Goal: Transaction & Acquisition: Obtain resource

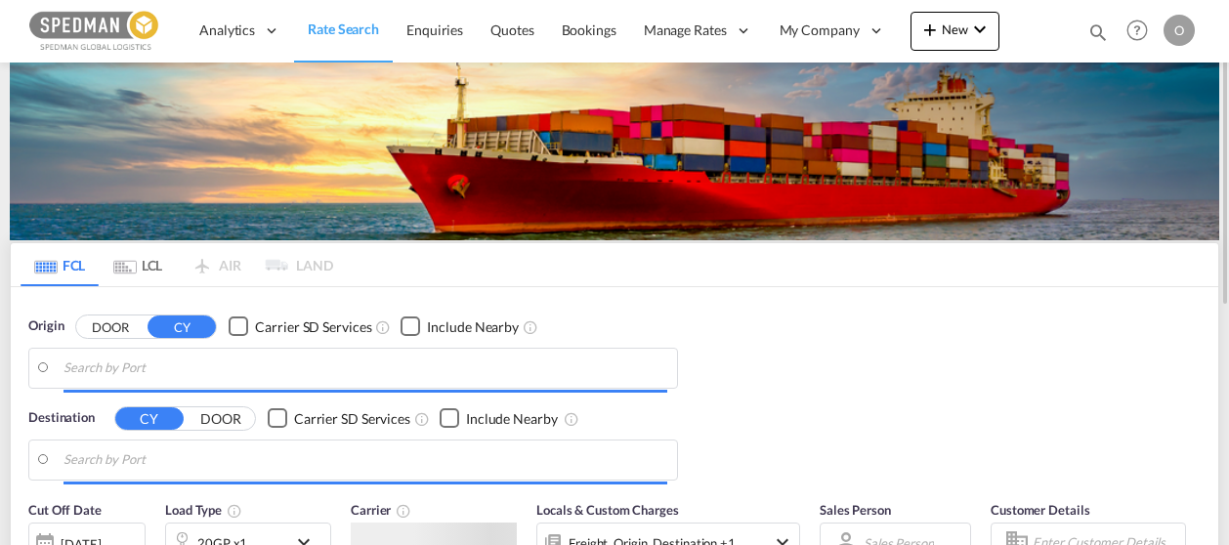
scroll to position [140, 0]
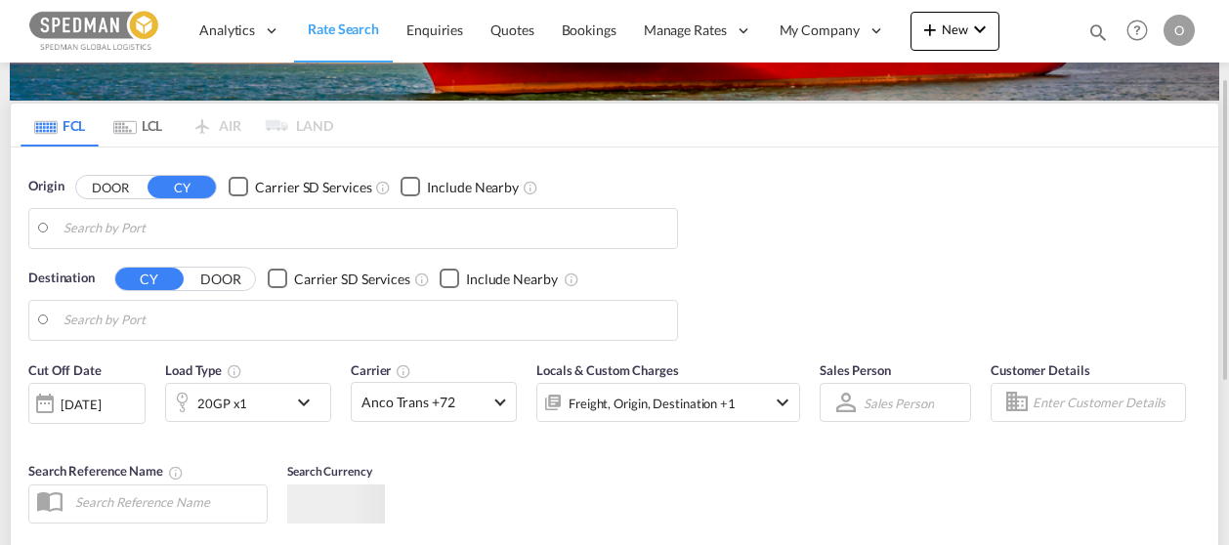
type input "[GEOGRAPHIC_DATA], [GEOGRAPHIC_DATA]"
type input "[GEOGRAPHIC_DATA], HKHKG"
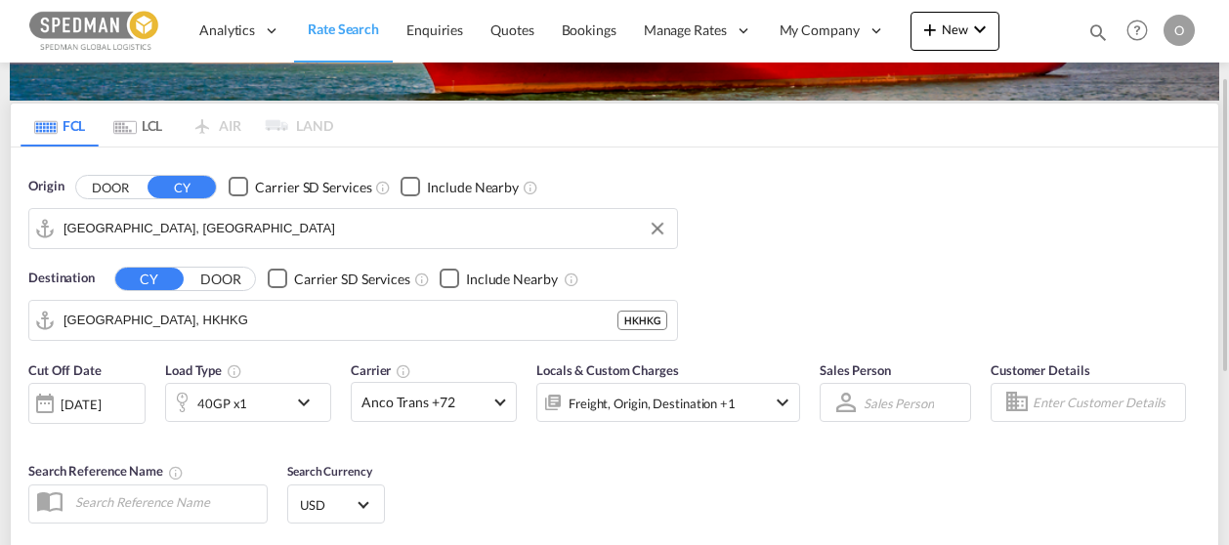
click at [211, 231] on input "[GEOGRAPHIC_DATA], [GEOGRAPHIC_DATA]" at bounding box center [366, 228] width 604 height 29
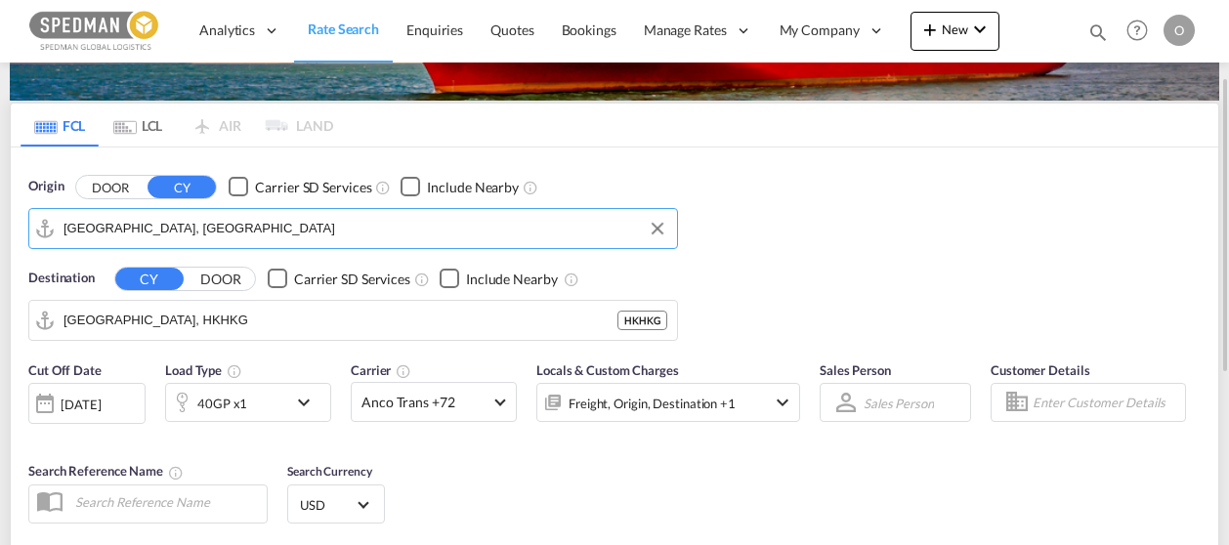
click at [211, 231] on input "[GEOGRAPHIC_DATA], [GEOGRAPHIC_DATA]" at bounding box center [366, 228] width 604 height 29
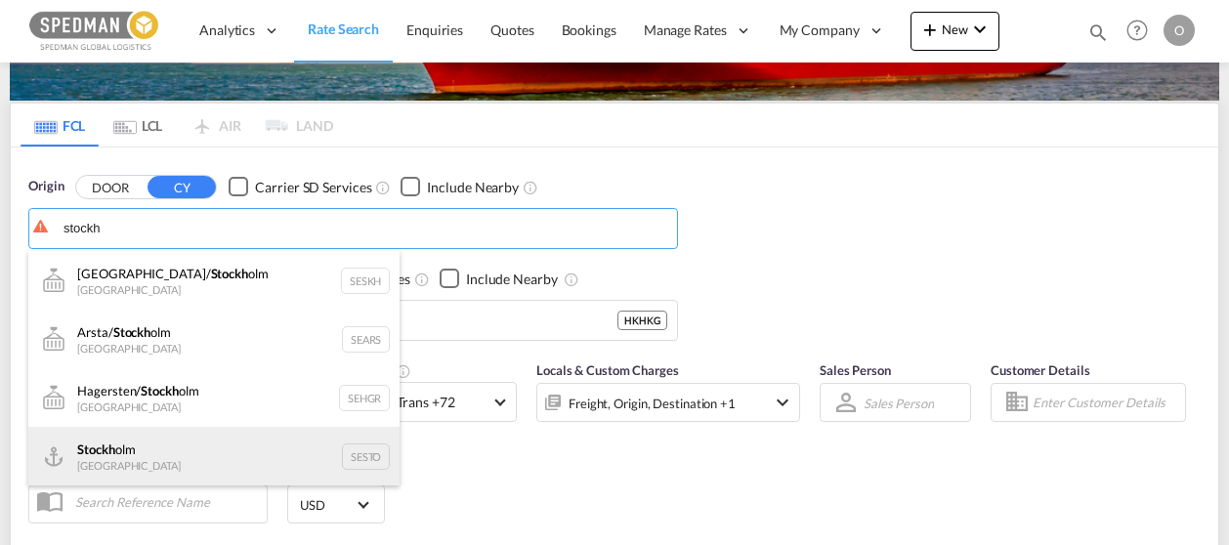
click at [144, 454] on div "Stockh olm Sweden SESTO" at bounding box center [213, 456] width 371 height 59
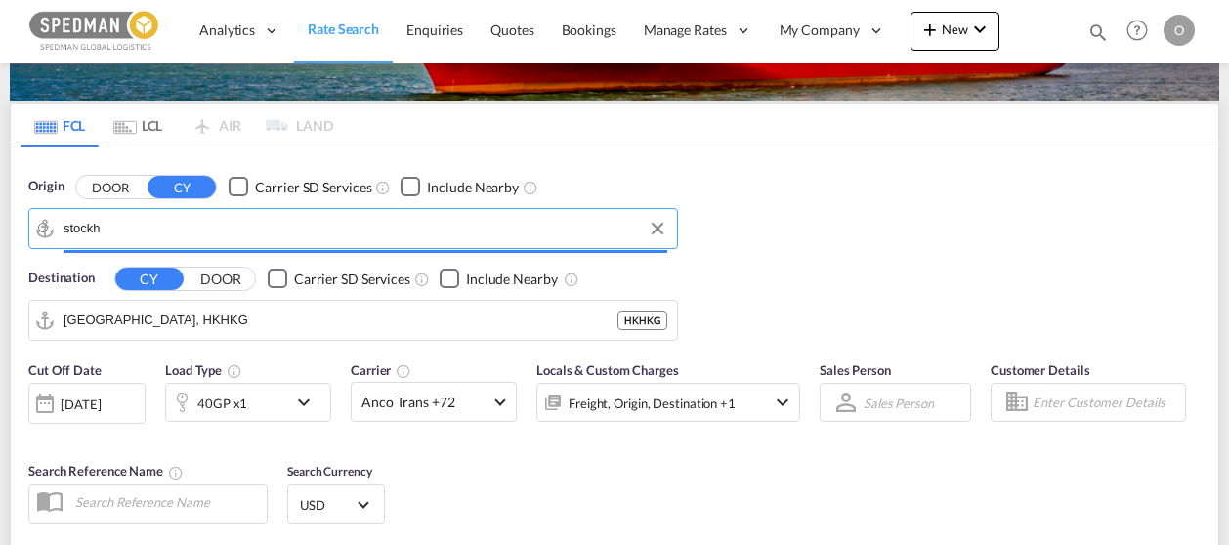
type input "[GEOGRAPHIC_DATA], SESTO"
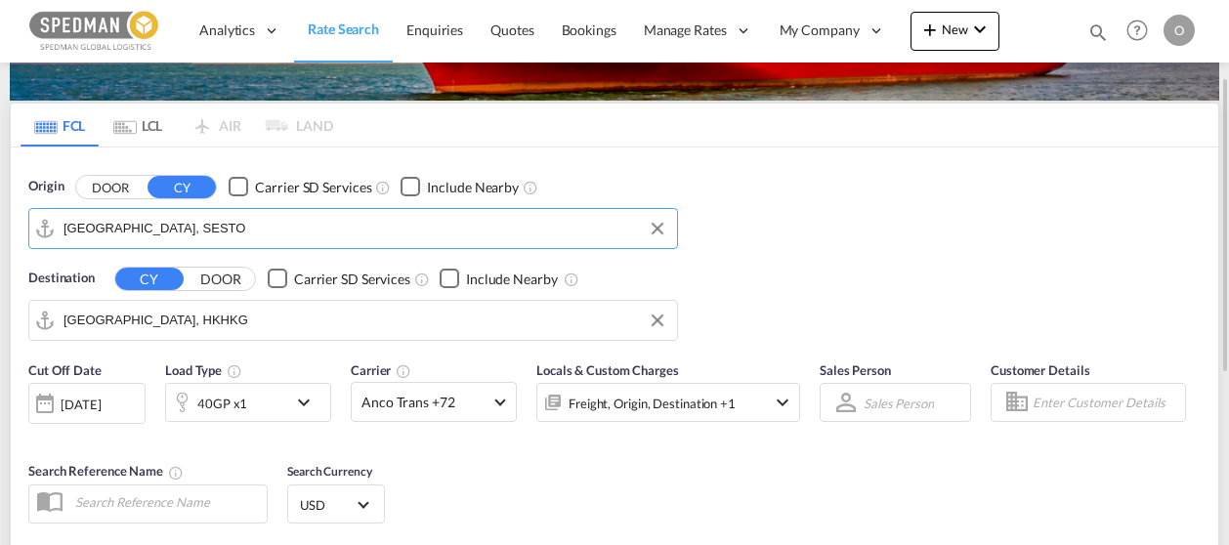
click at [195, 319] on input "[GEOGRAPHIC_DATA], HKHKG" at bounding box center [366, 320] width 604 height 29
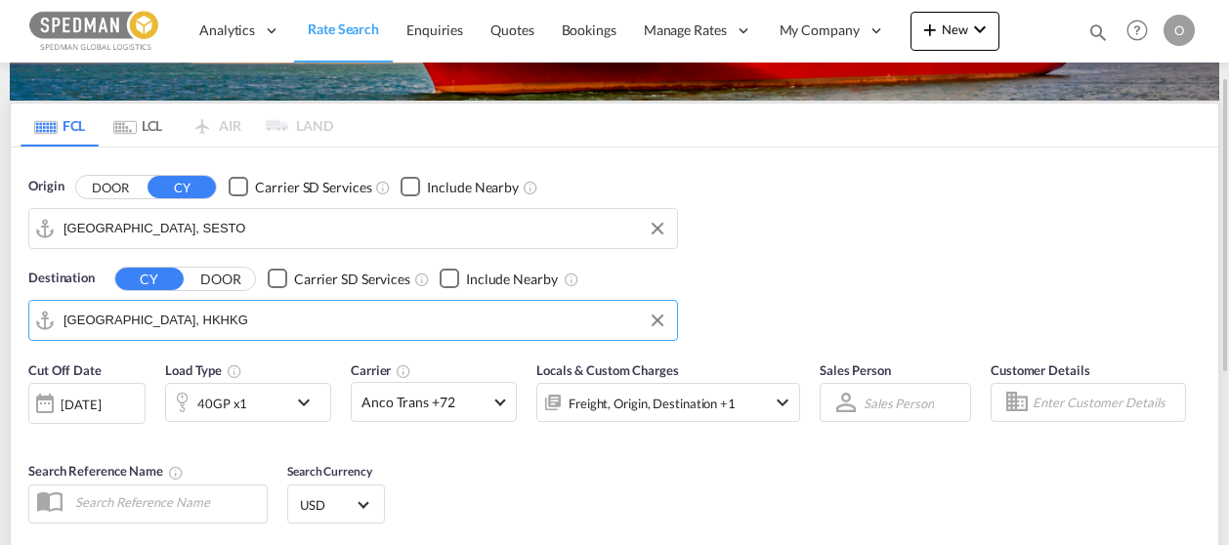
click at [195, 319] on input "[GEOGRAPHIC_DATA], HKHKG" at bounding box center [366, 320] width 604 height 29
paste input "[GEOGRAPHIC_DATA]"
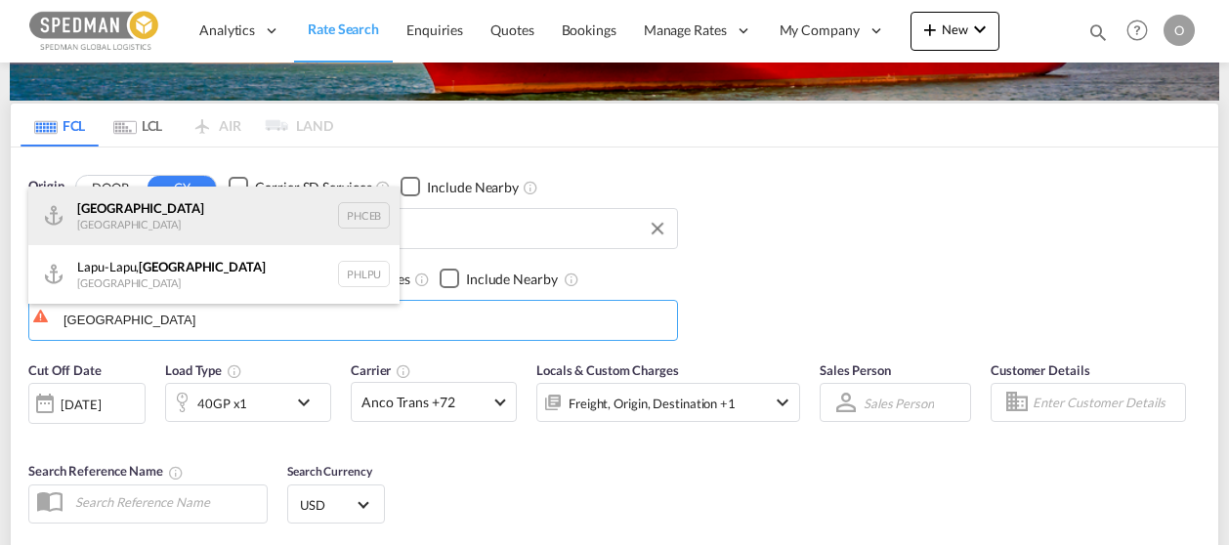
click at [139, 204] on div "Cebu [GEOGRAPHIC_DATA] PHCEB" at bounding box center [213, 216] width 371 height 59
type input "[GEOGRAPHIC_DATA], PHCEB"
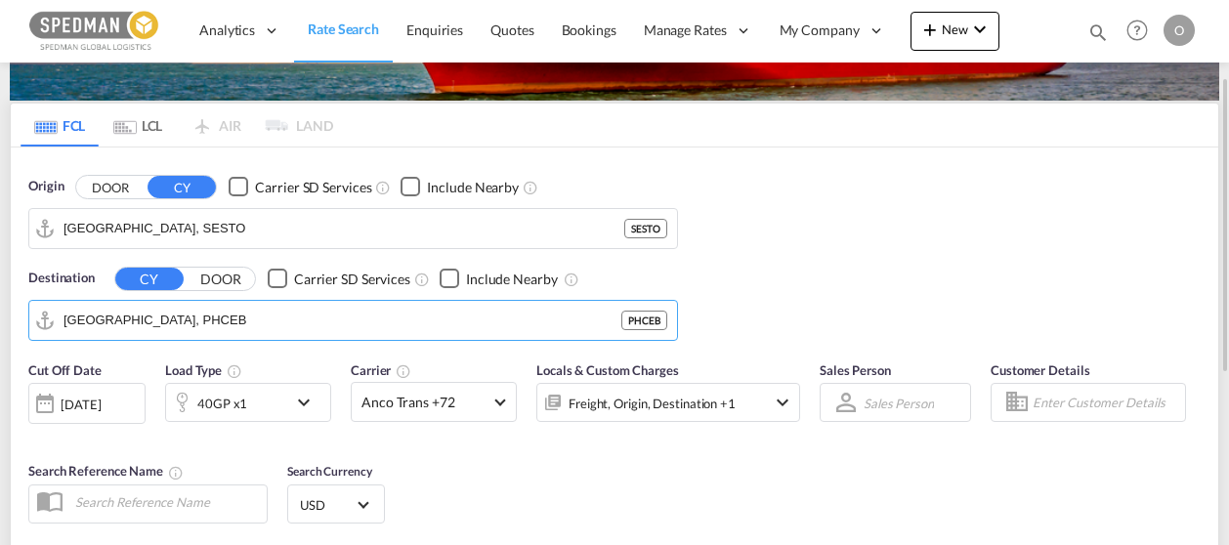
click at [310, 396] on md-icon "icon-chevron-down" at bounding box center [308, 402] width 33 height 23
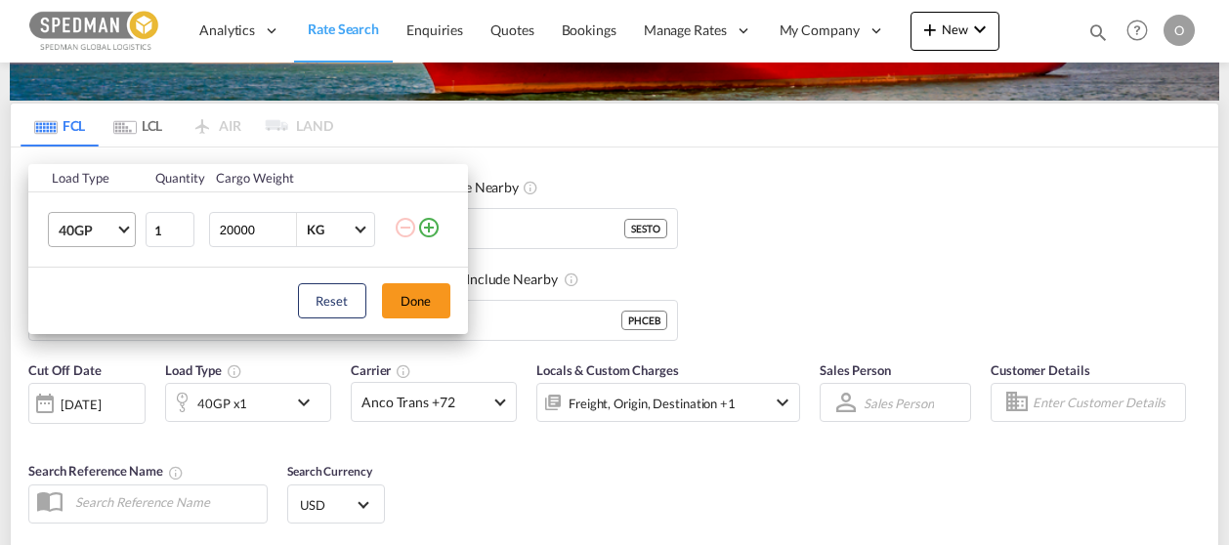
click at [127, 231] on md-select-value "40GP" at bounding box center [96, 229] width 78 height 33
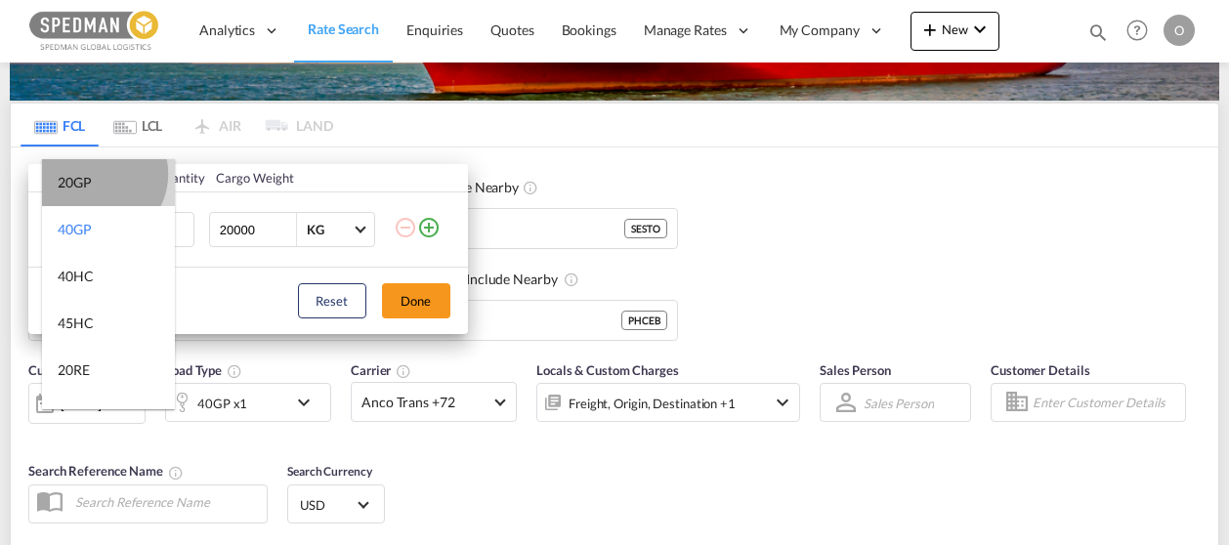
click at [96, 174] on md-option "20GP" at bounding box center [108, 182] width 133 height 47
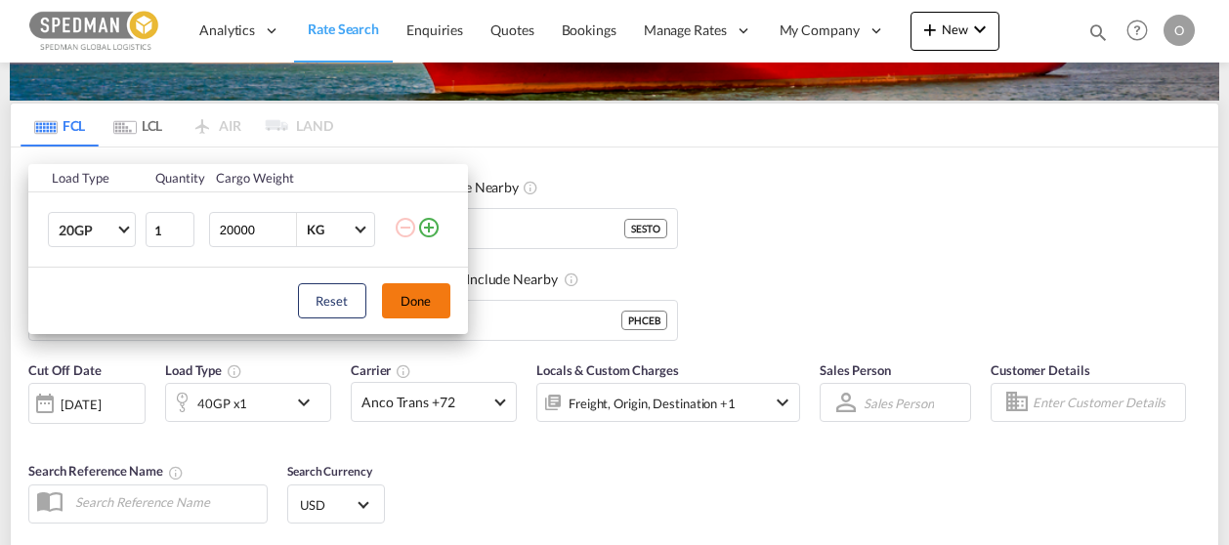
click at [426, 297] on button "Done" at bounding box center [416, 300] width 68 height 35
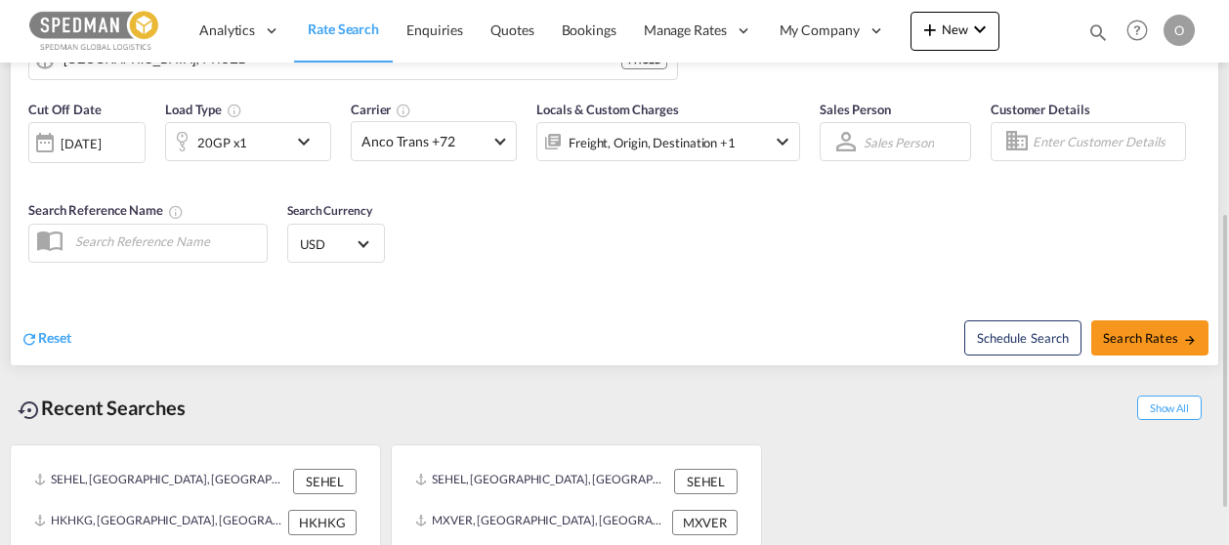
scroll to position [402, 0]
click at [1132, 336] on span "Search Rates" at bounding box center [1150, 337] width 94 height 16
type input "SESTO to PHCEB / [DATE]"
